Goal: Information Seeking & Learning: Learn about a topic

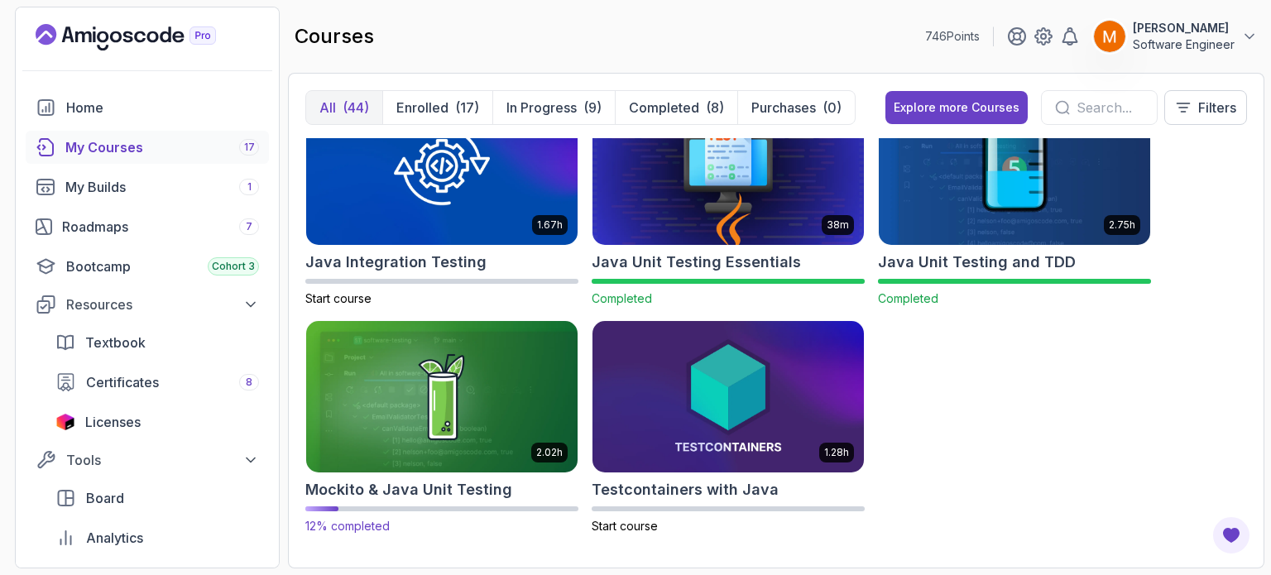
scroll to position [49, 0]
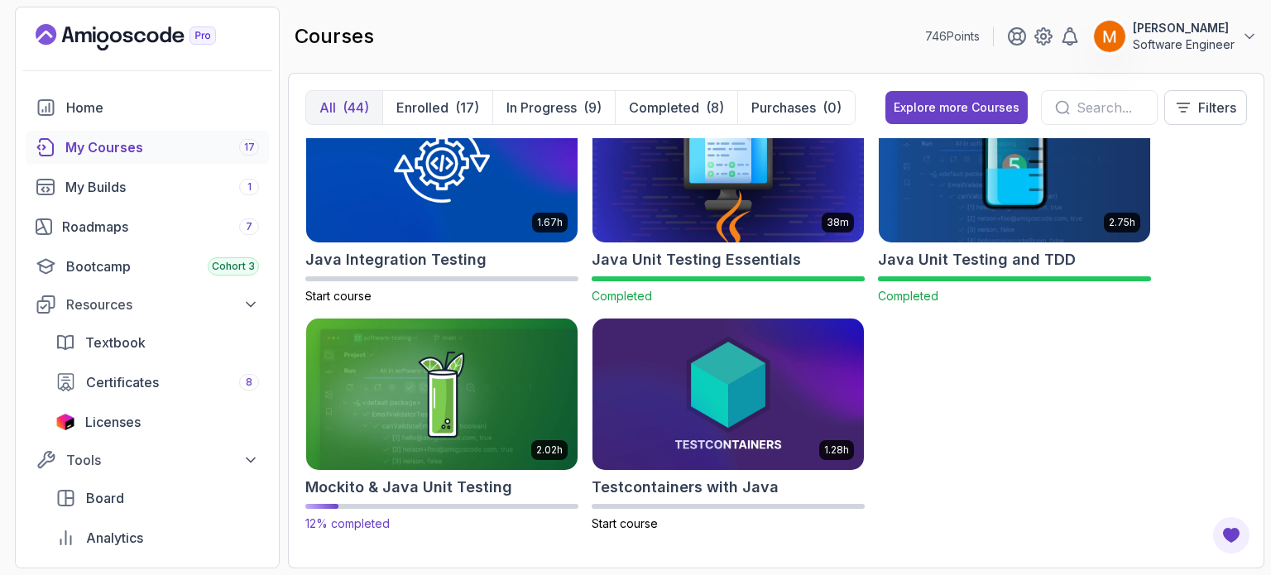
click at [457, 474] on div "2.02h Mockito & Java Unit Testing 12% completed" at bounding box center [441, 425] width 273 height 215
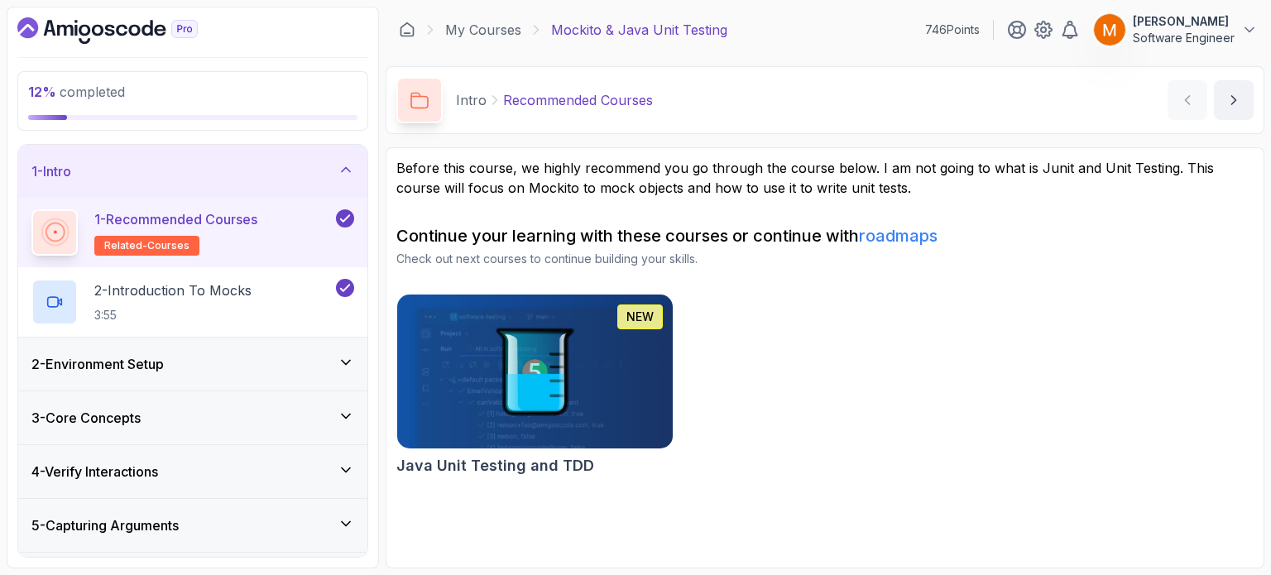
click at [326, 175] on div "1 - Intro" at bounding box center [192, 171] width 323 height 20
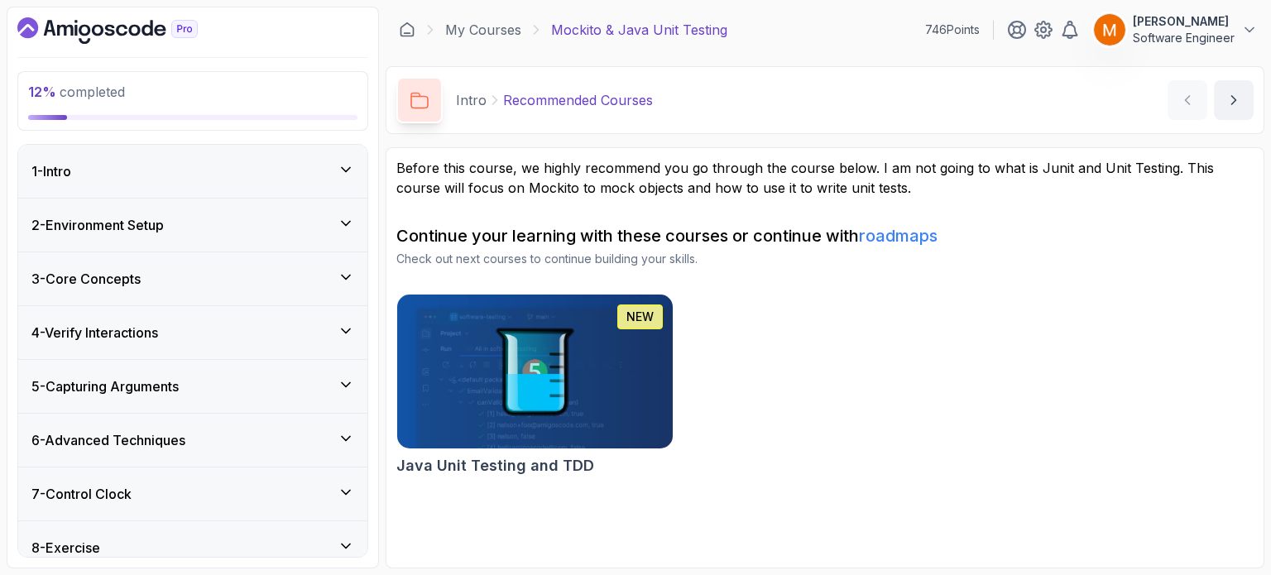
click at [272, 228] on div "2 - Environment Setup" at bounding box center [192, 225] width 323 height 20
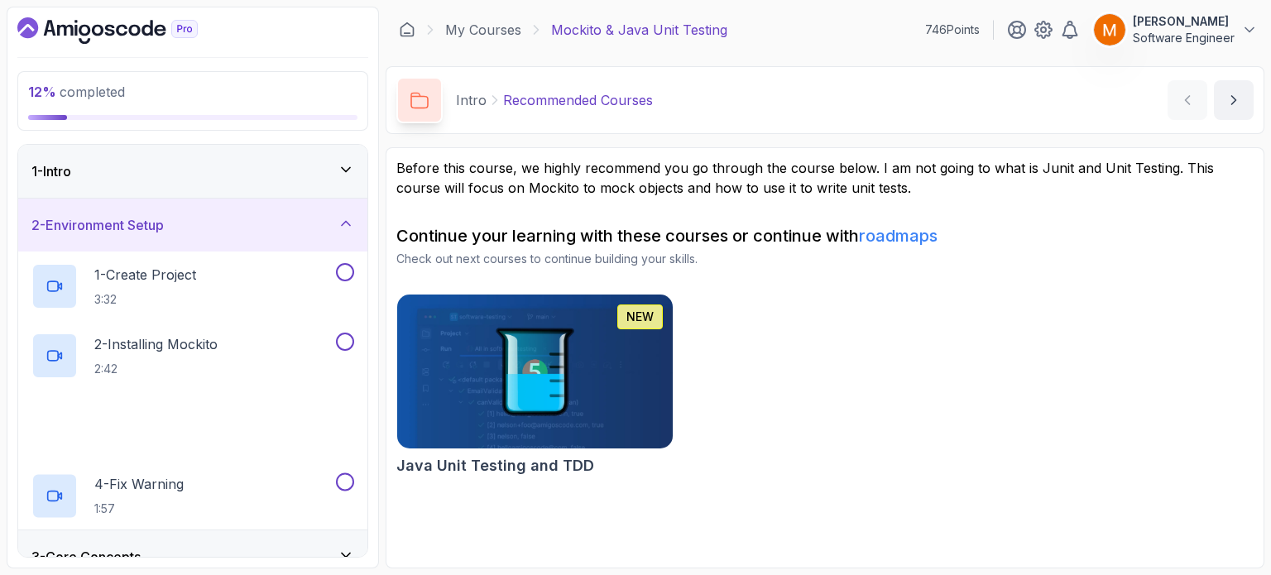
click at [269, 233] on div "2 - Environment Setup" at bounding box center [192, 225] width 323 height 20
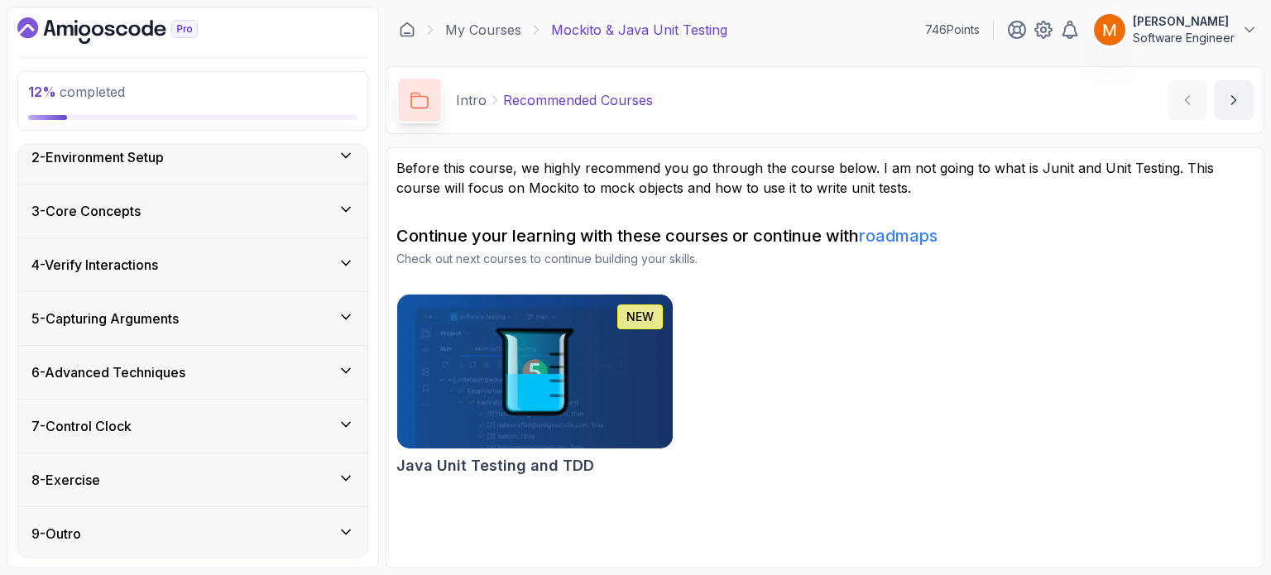
scroll to position [69, 0]
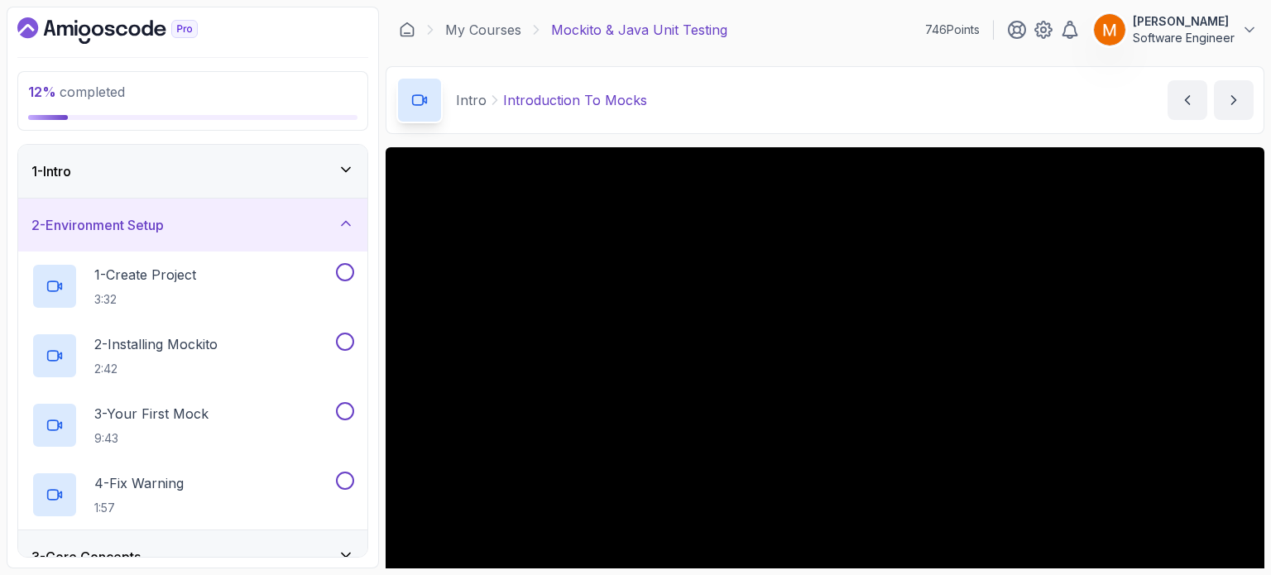
scroll to position [112, 0]
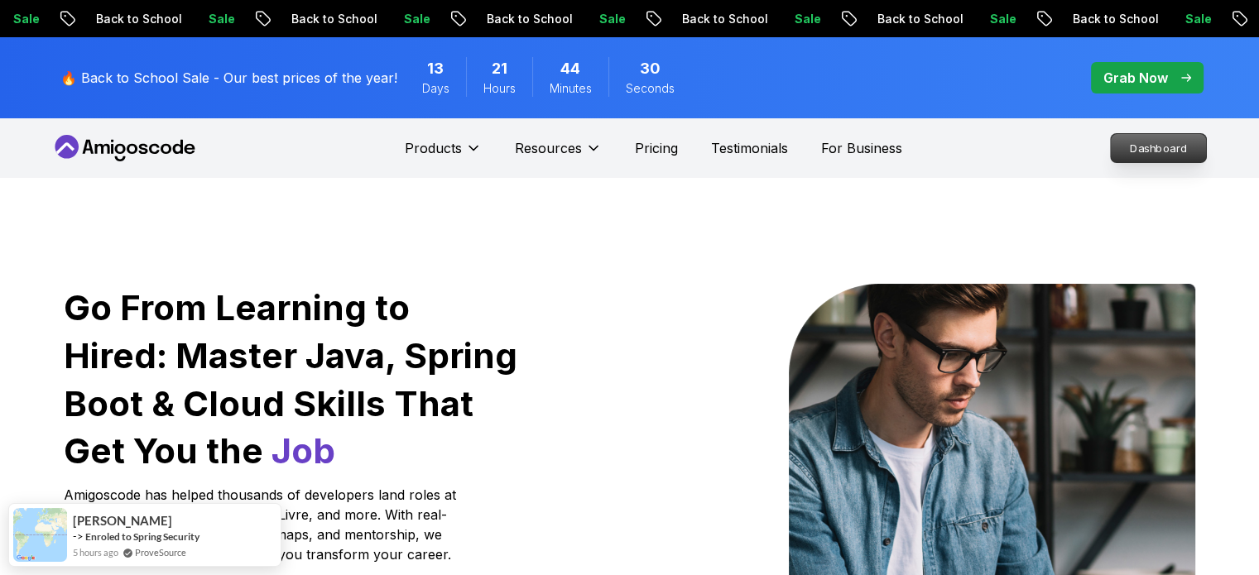
click at [1184, 149] on p "Dashboard" at bounding box center [1158, 148] width 95 height 28
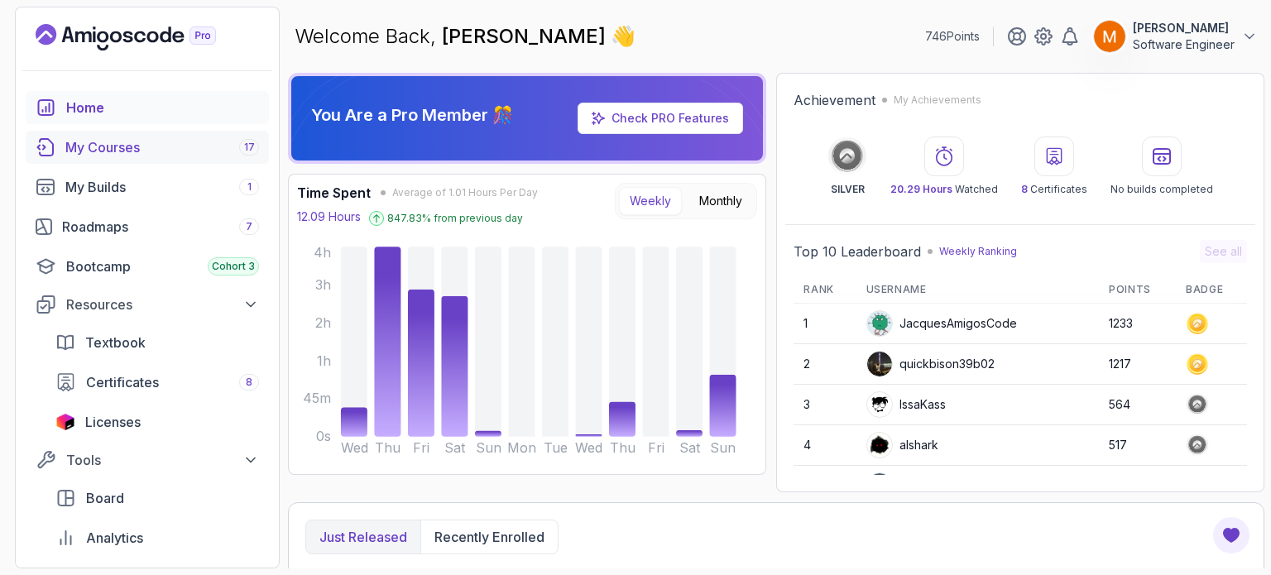
click at [101, 146] on div "My Courses 17" at bounding box center [162, 147] width 194 height 20
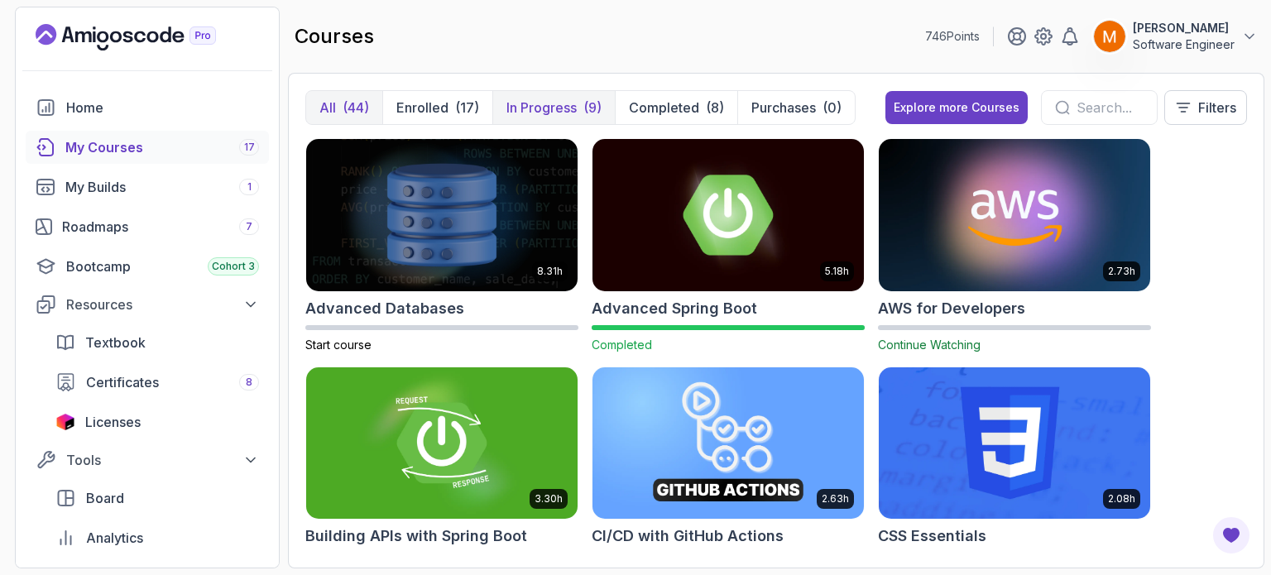
click at [567, 102] on p "In Progress" at bounding box center [542, 108] width 70 height 20
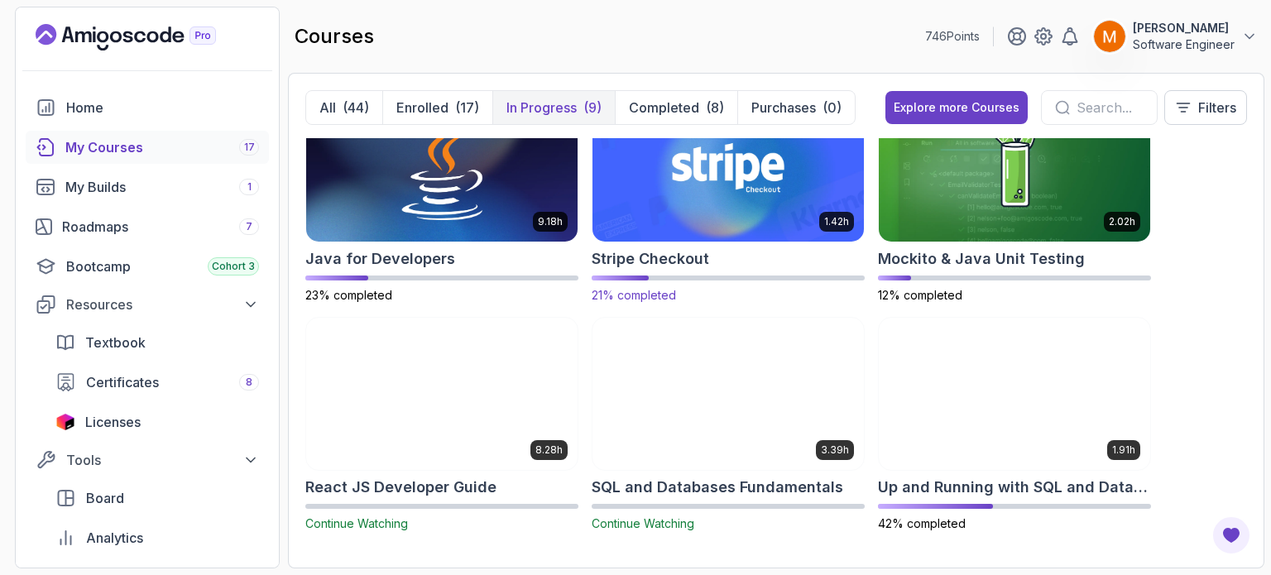
scroll to position [97, 0]
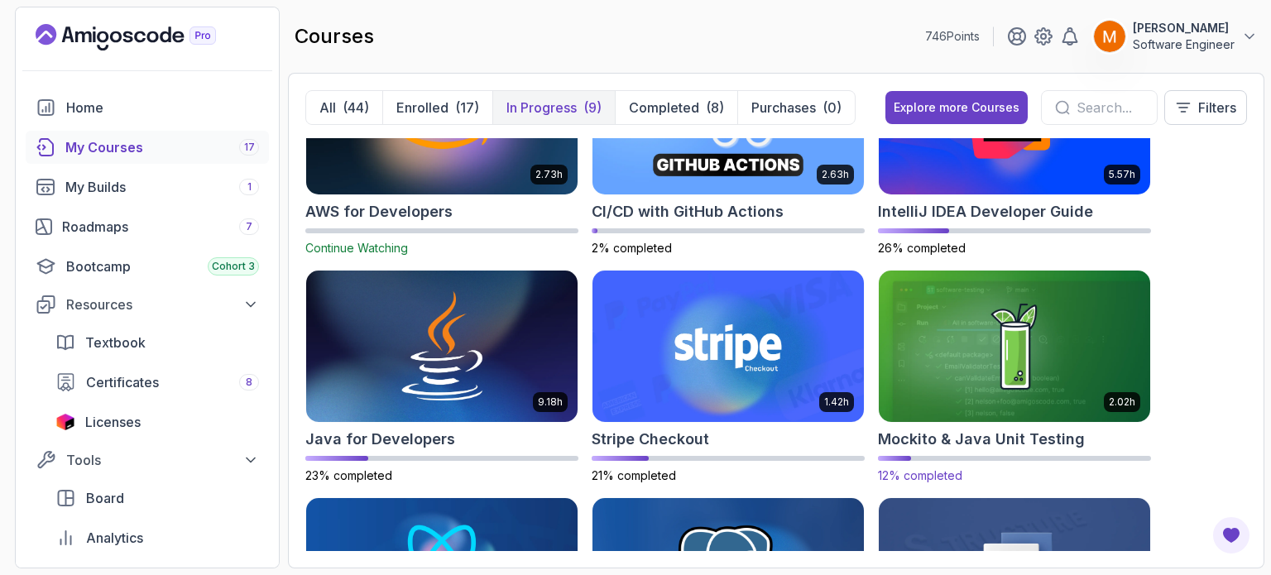
click at [958, 456] on div at bounding box center [1014, 458] width 273 height 5
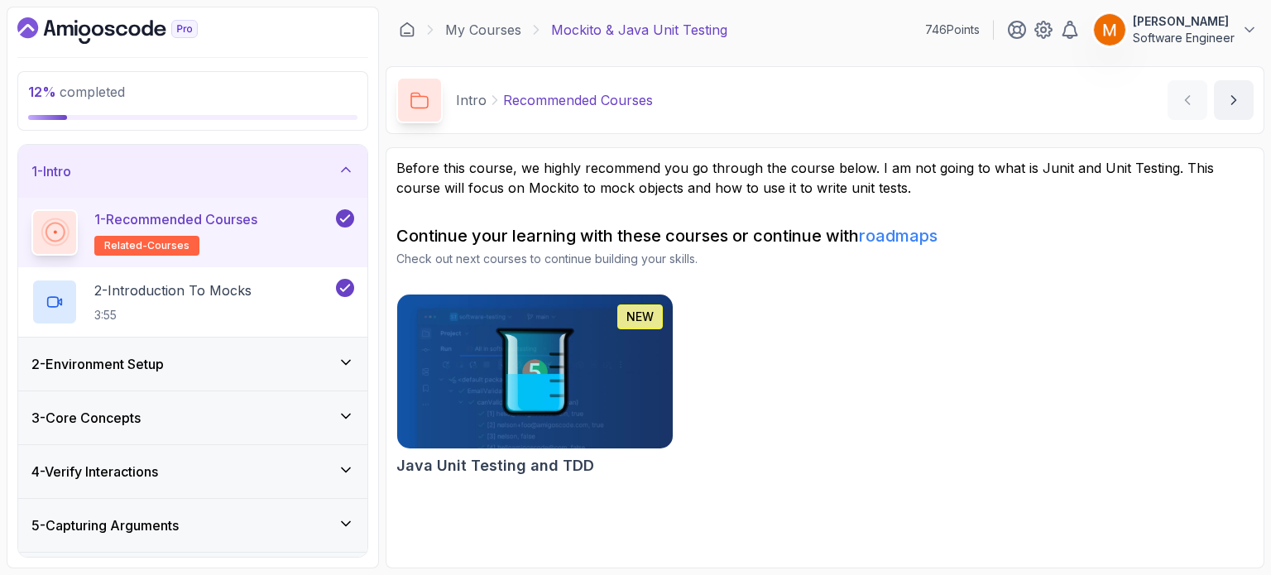
click at [137, 373] on div "2 - Environment Setup" at bounding box center [192, 364] width 349 height 53
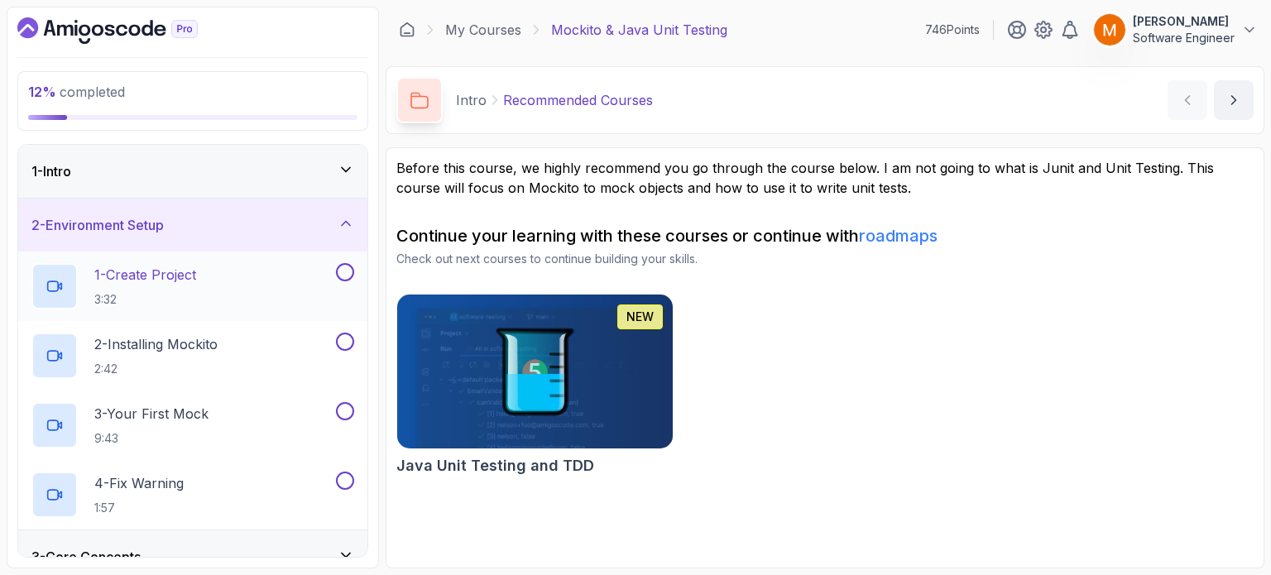
click at [148, 272] on p "1 - Create Project" at bounding box center [145, 275] width 102 height 20
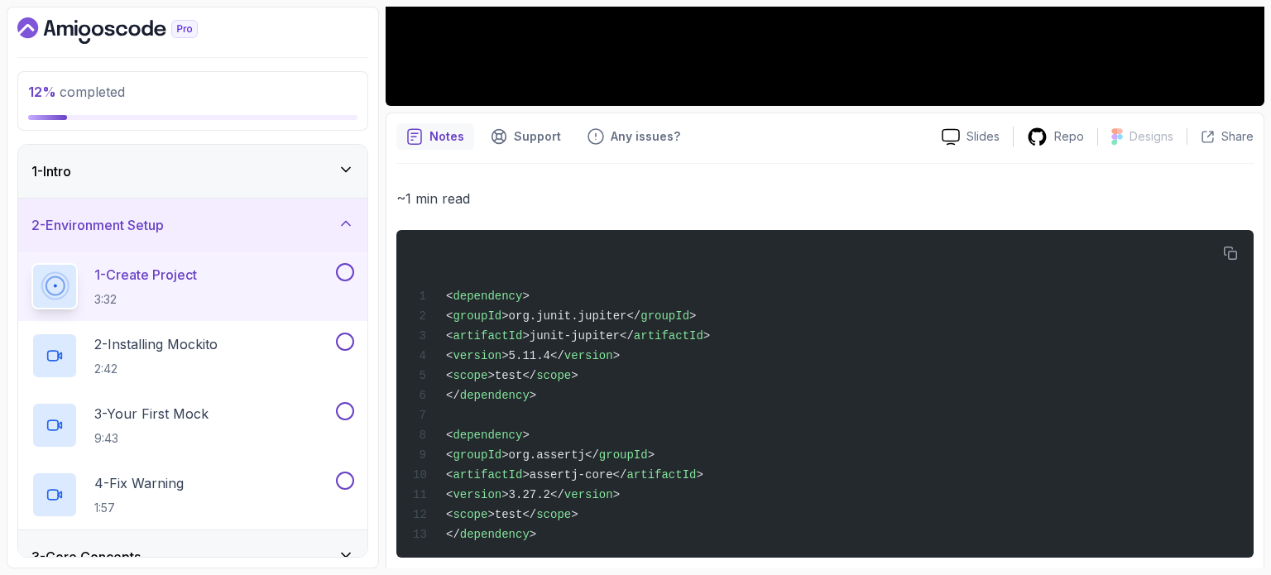
scroll to position [548, 0]
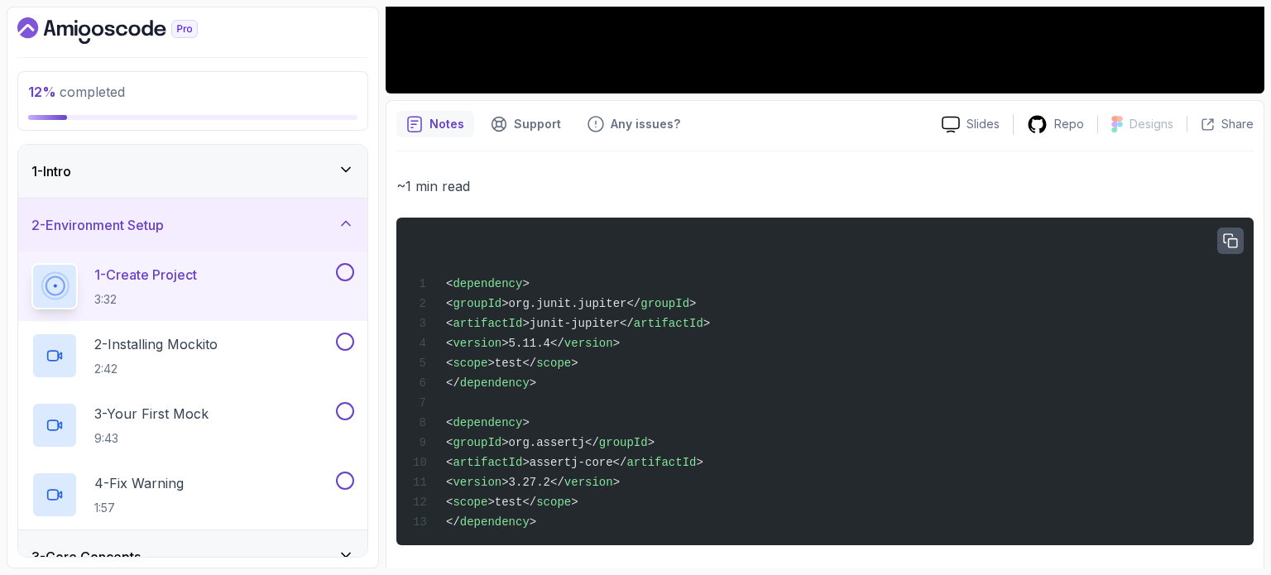
click at [1225, 232] on button "button" at bounding box center [1231, 241] width 26 height 26
click at [1226, 238] on icon "button" at bounding box center [1230, 241] width 15 height 15
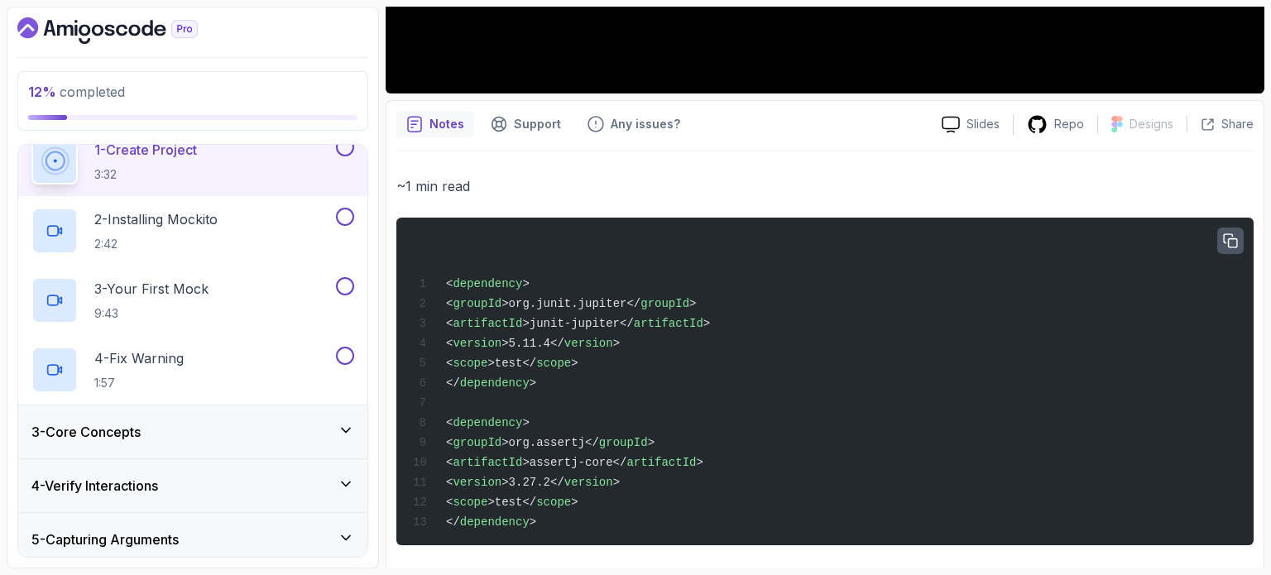
scroll to position [248, 0]
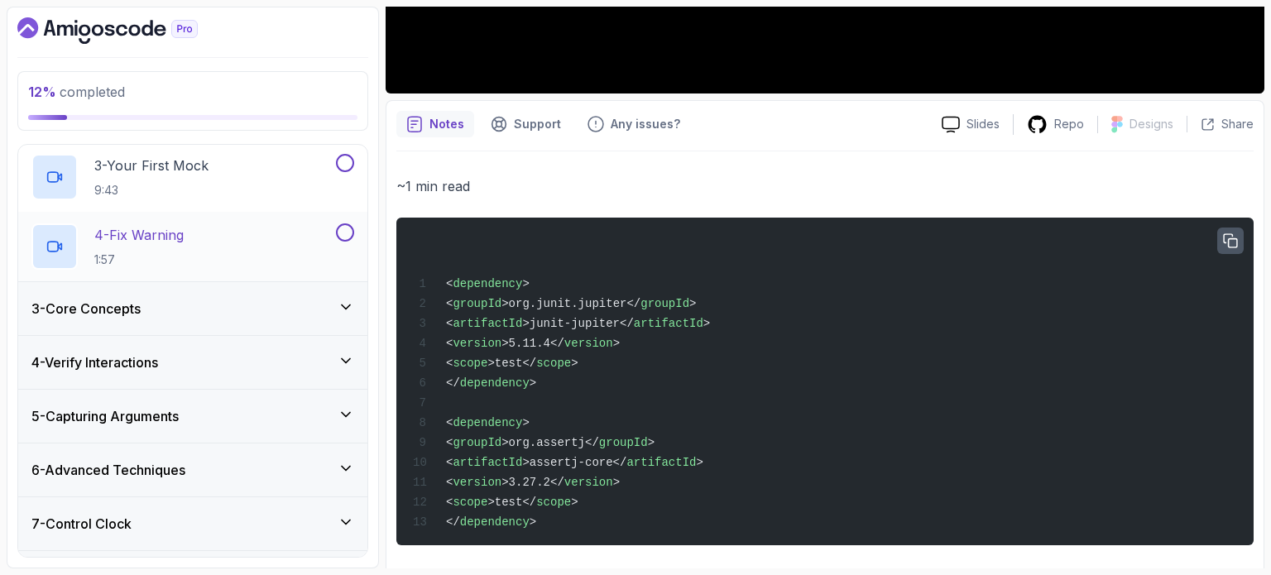
click at [153, 243] on p "4 - Fix Warning" at bounding box center [138, 235] width 89 height 20
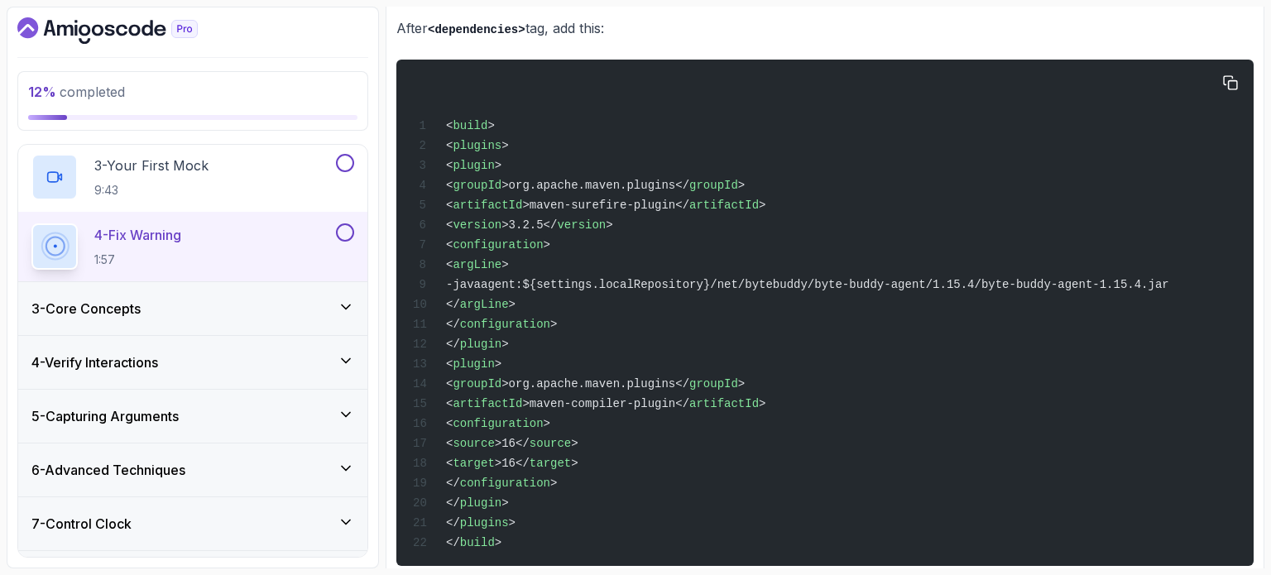
scroll to position [981, 0]
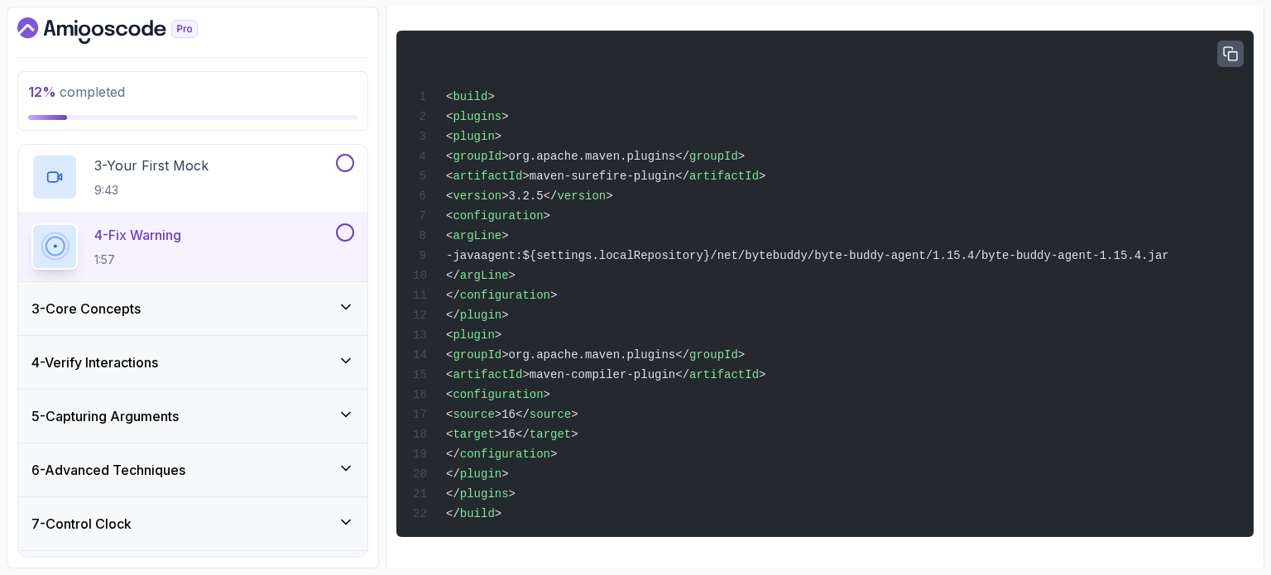
click at [1243, 45] on button "button" at bounding box center [1231, 54] width 26 height 26
click at [238, 320] on div "3 - Core Concepts" at bounding box center [192, 308] width 349 height 53
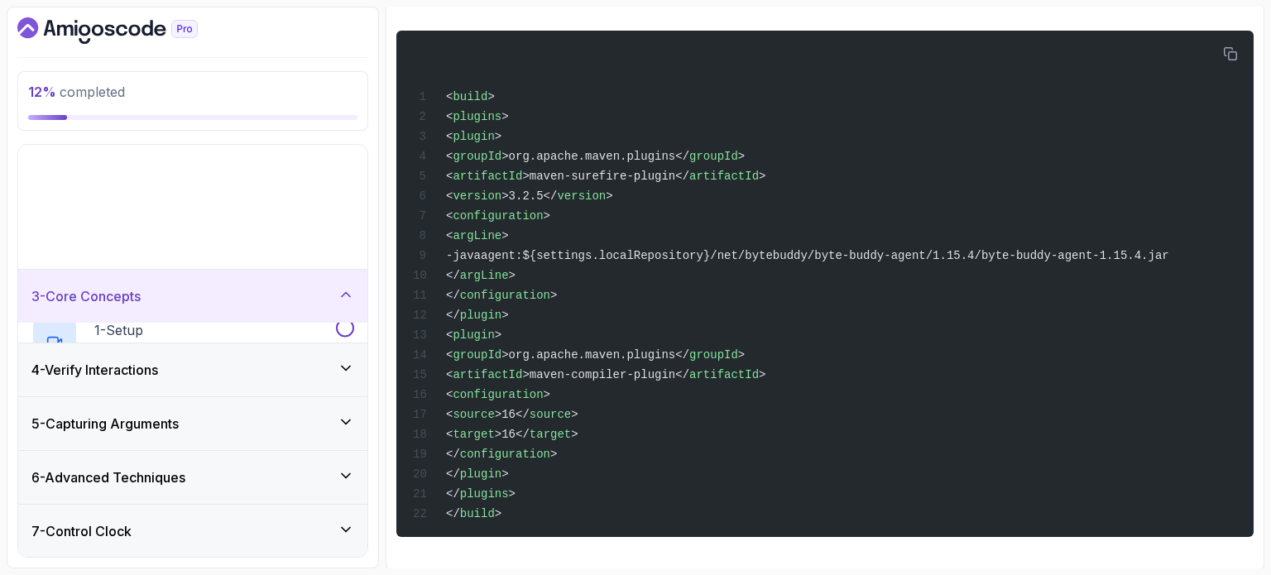
scroll to position [69, 0]
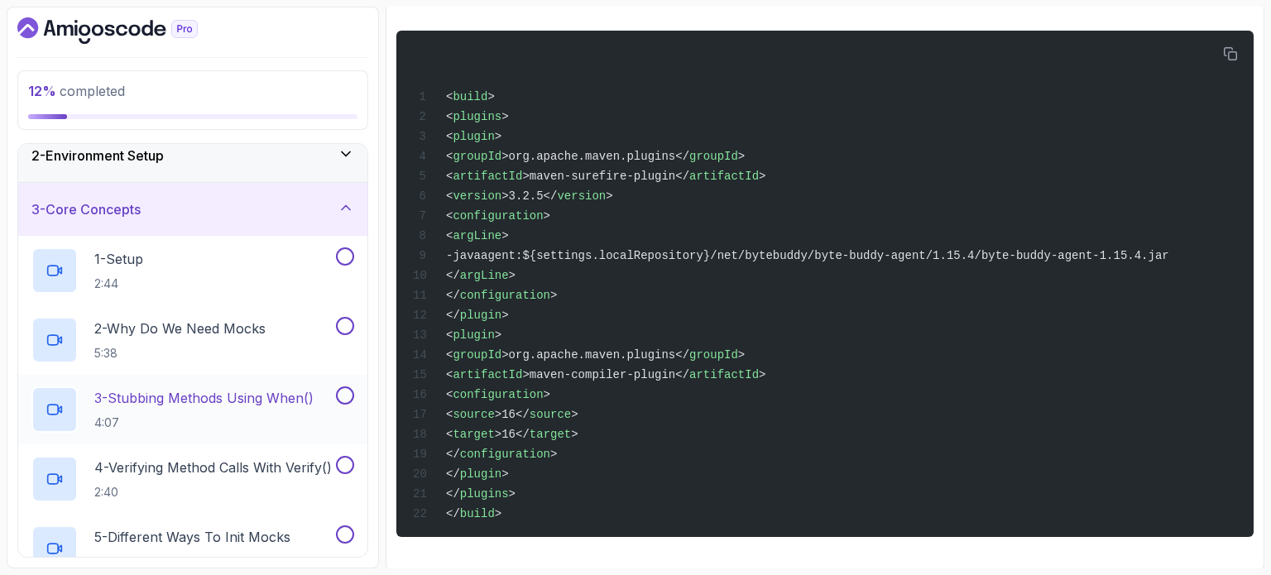
click at [230, 411] on h2 "3 - Stubbing Methods Using When() 4:07" at bounding box center [203, 409] width 219 height 43
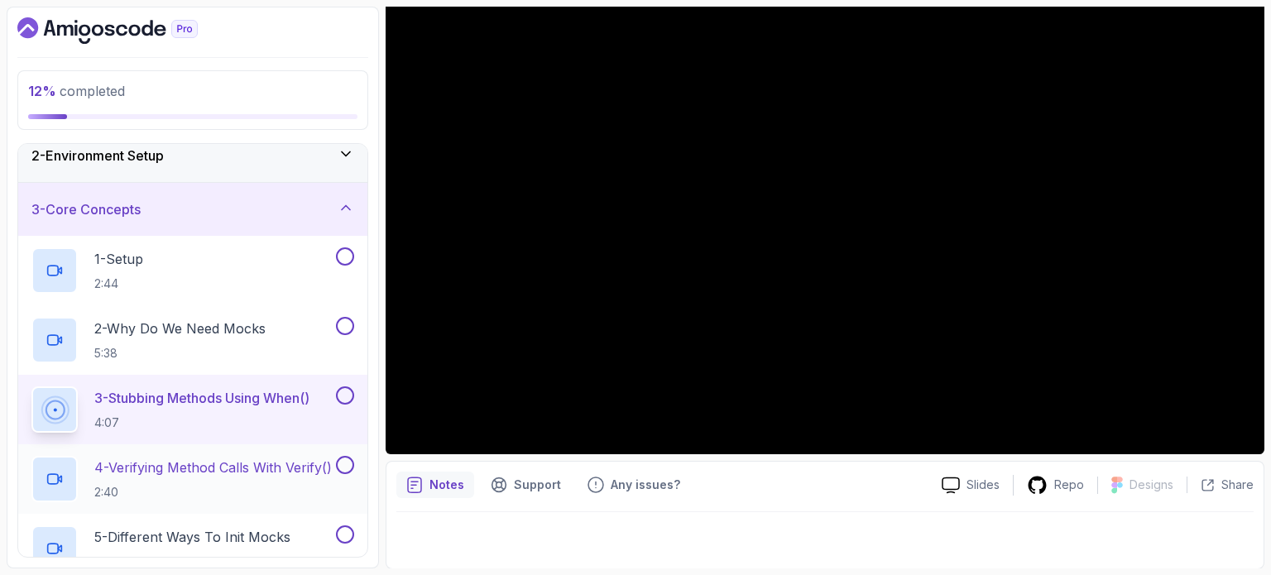
click at [215, 486] on p "2:40" at bounding box center [213, 492] width 238 height 17
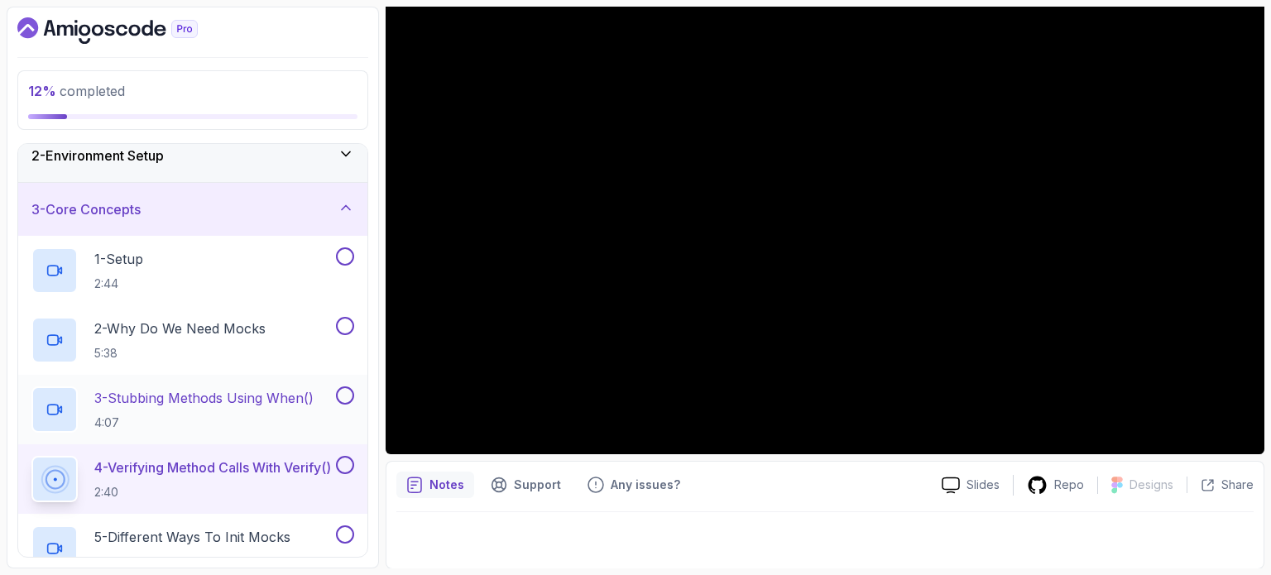
click at [209, 423] on p "4:07" at bounding box center [203, 423] width 219 height 17
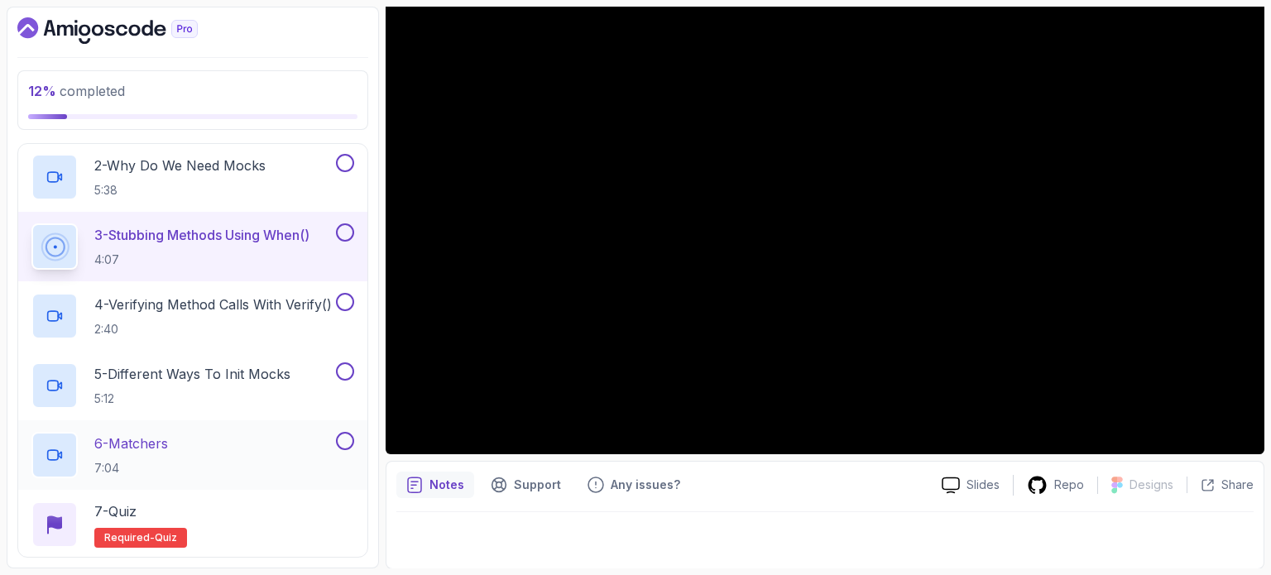
scroll to position [234, 0]
click at [238, 376] on p "5 - Different Ways To Init Mocks" at bounding box center [192, 372] width 196 height 20
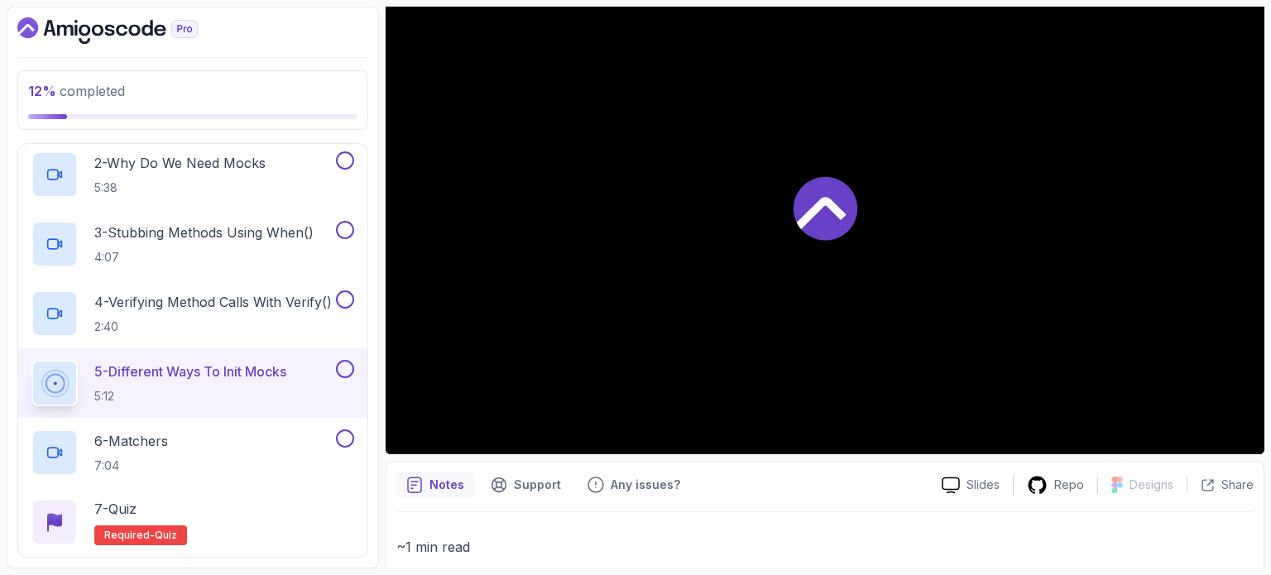
scroll to position [439, 0]
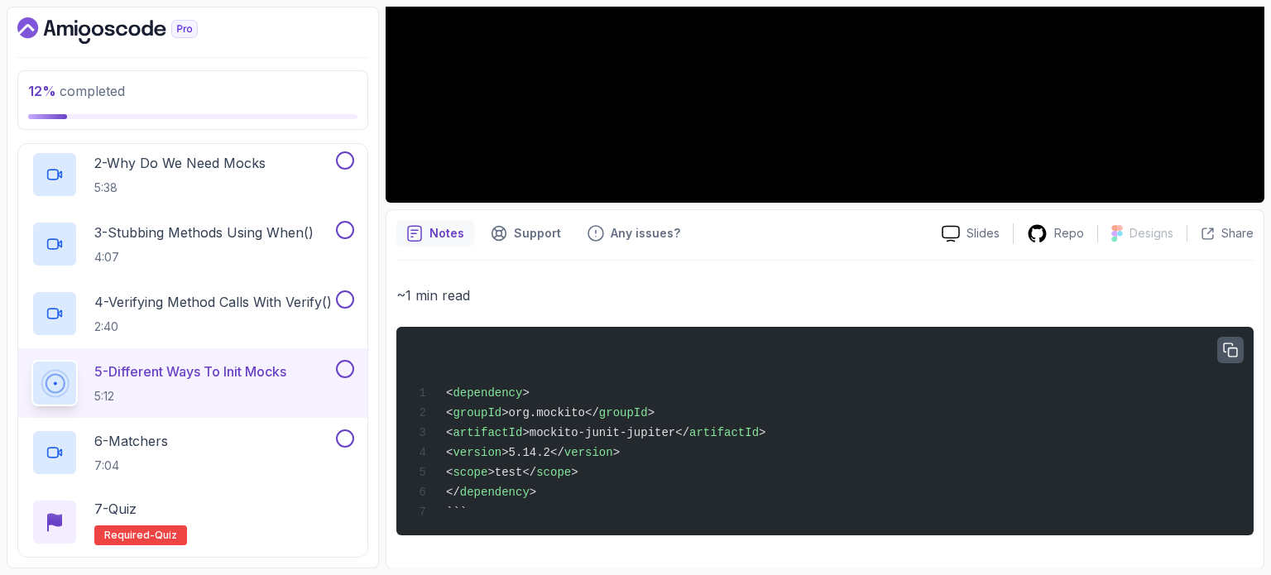
click at [1223, 339] on button "button" at bounding box center [1231, 350] width 26 height 26
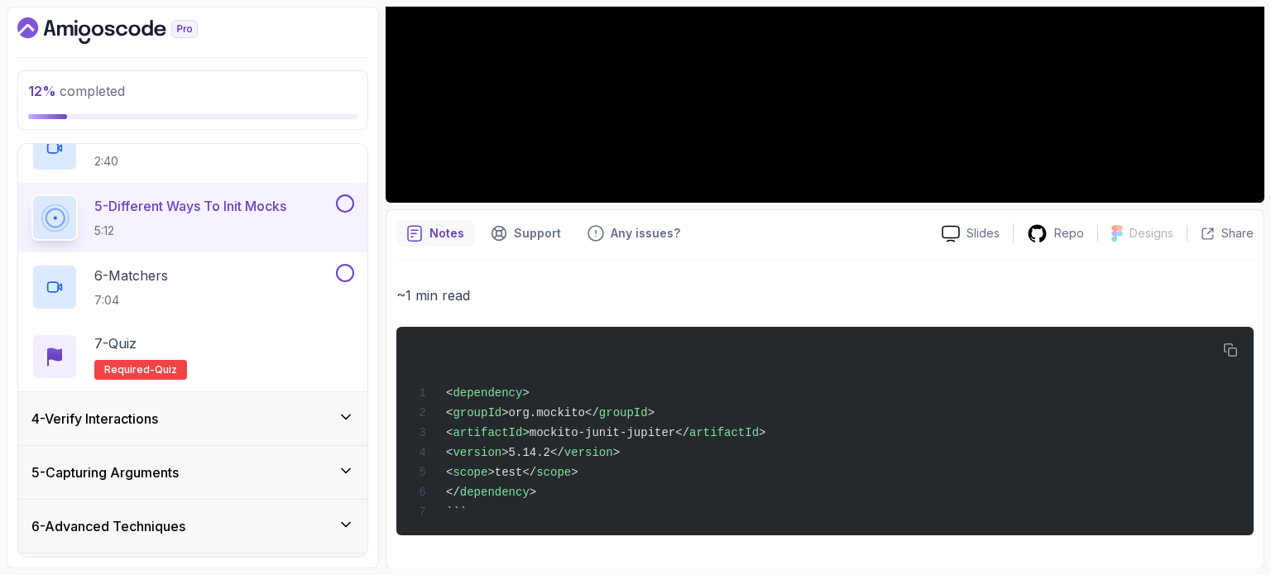
click at [196, 409] on div "4 - Verify Interactions" at bounding box center [192, 419] width 323 height 20
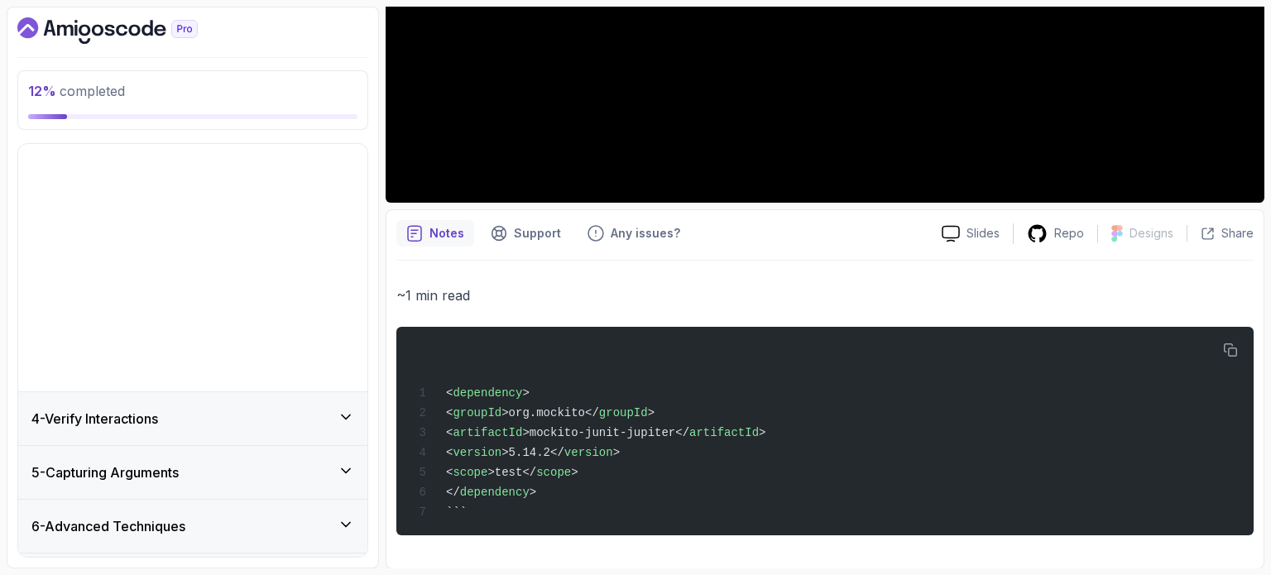
scroll to position [69, 0]
